Goal: Information Seeking & Learning: Learn about a topic

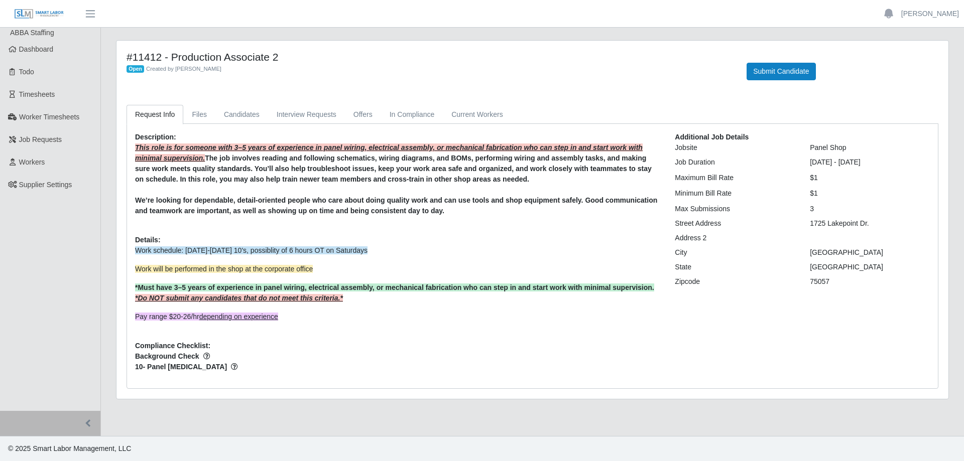
click at [307, 217] on div "Description: This role is for someone with 3–5 years of experience in panel wir…" at bounding box center [396, 256] width 539 height 248
drag, startPoint x: 297, startPoint y: 214, endPoint x: 344, endPoint y: 214, distance: 46.7
click at [344, 214] on strong "We’re looking for dependable, detail-oriented people who care about doing quali…" at bounding box center [396, 205] width 522 height 19
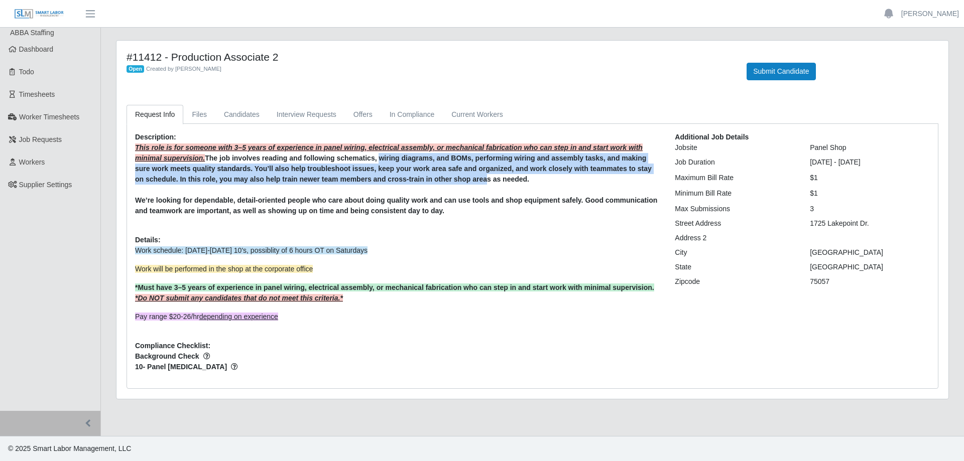
drag, startPoint x: 374, startPoint y: 161, endPoint x: 466, endPoint y: 177, distance: 93.2
click at [466, 177] on strong "The job involves reading and following schematics, wiring diagrams, and BOMs, p…" at bounding box center [393, 168] width 516 height 29
